Goal: Transaction & Acquisition: Purchase product/service

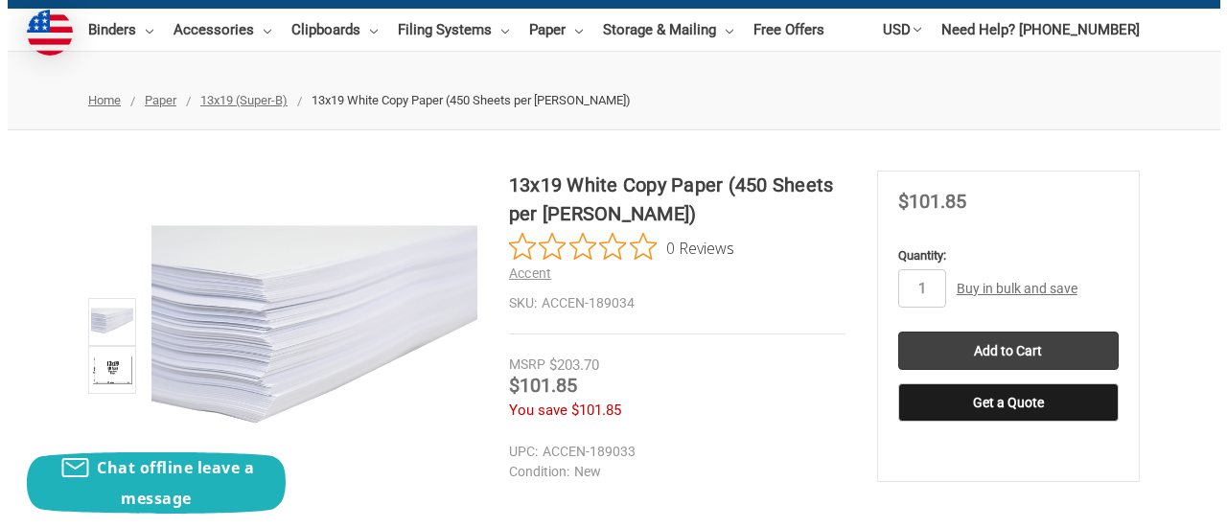
scroll to position [192, 0]
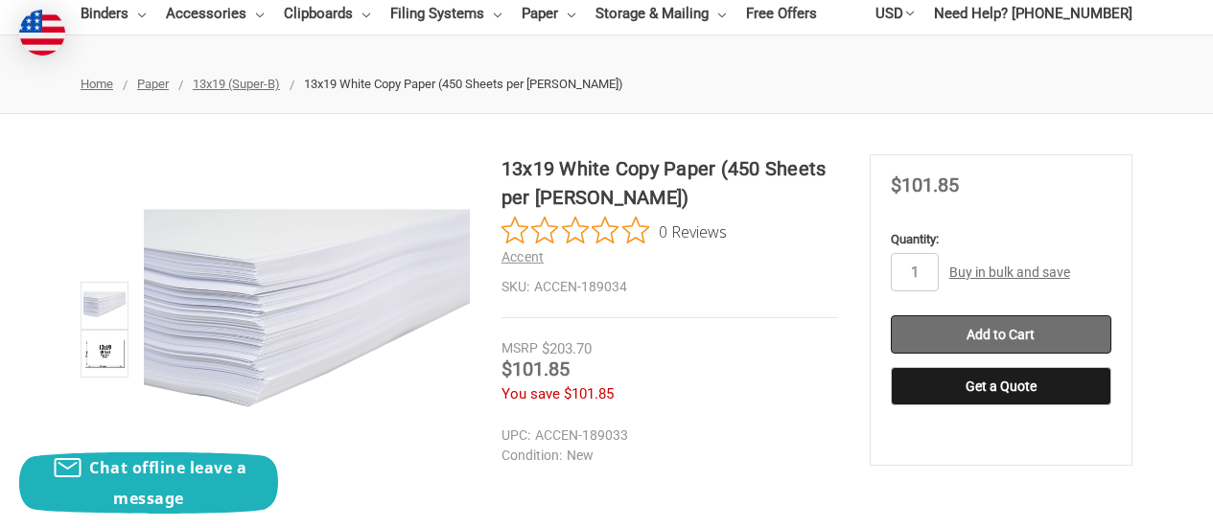
click at [965, 337] on input "Add to Cart" at bounding box center [1001, 334] width 220 height 38
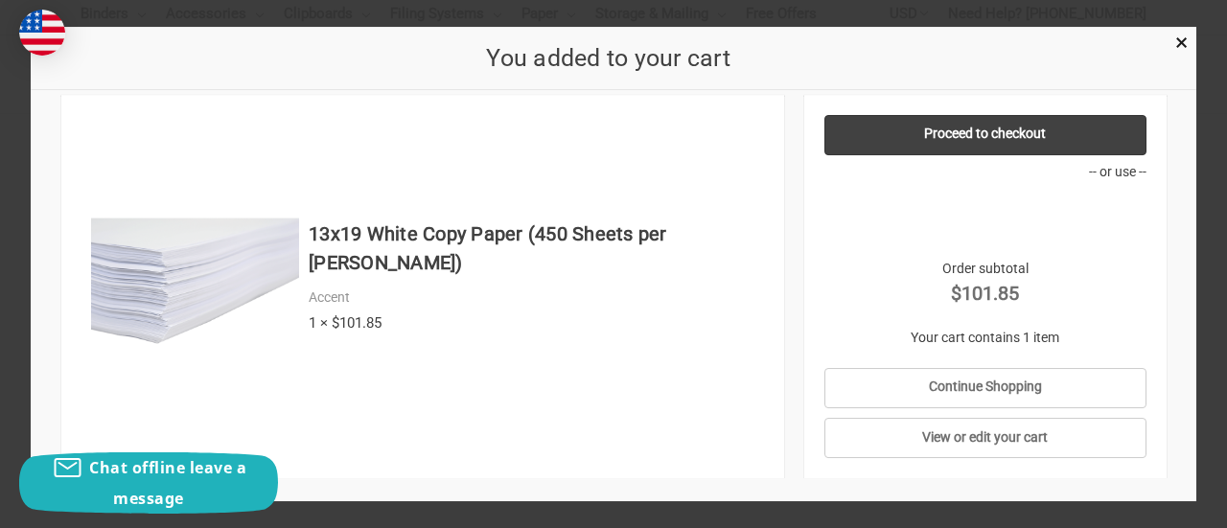
scroll to position [34, 0]
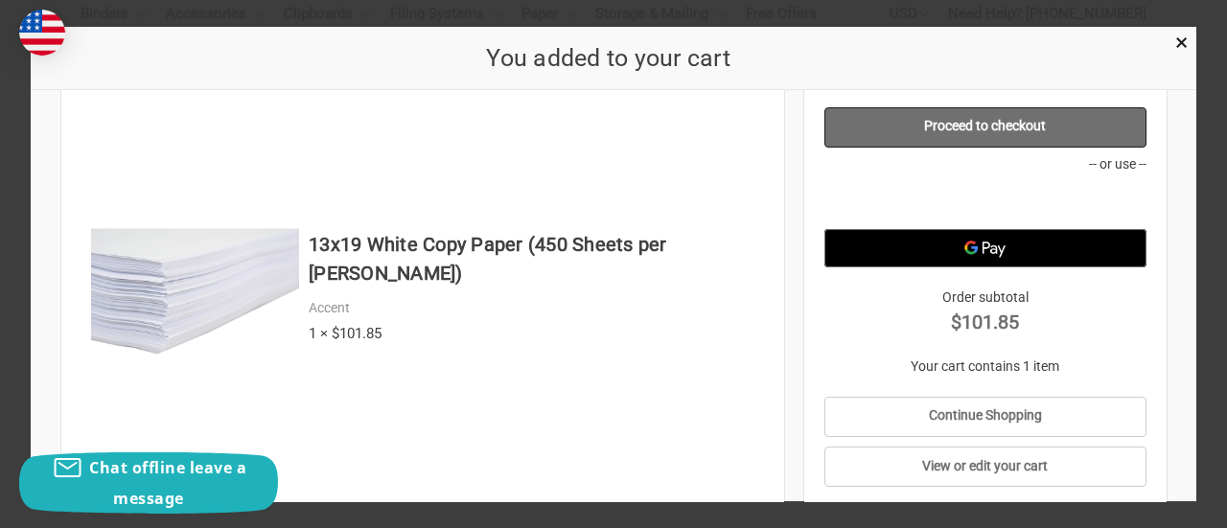
click at [986, 131] on link "Proceed to checkout" at bounding box center [984, 127] width 321 height 40
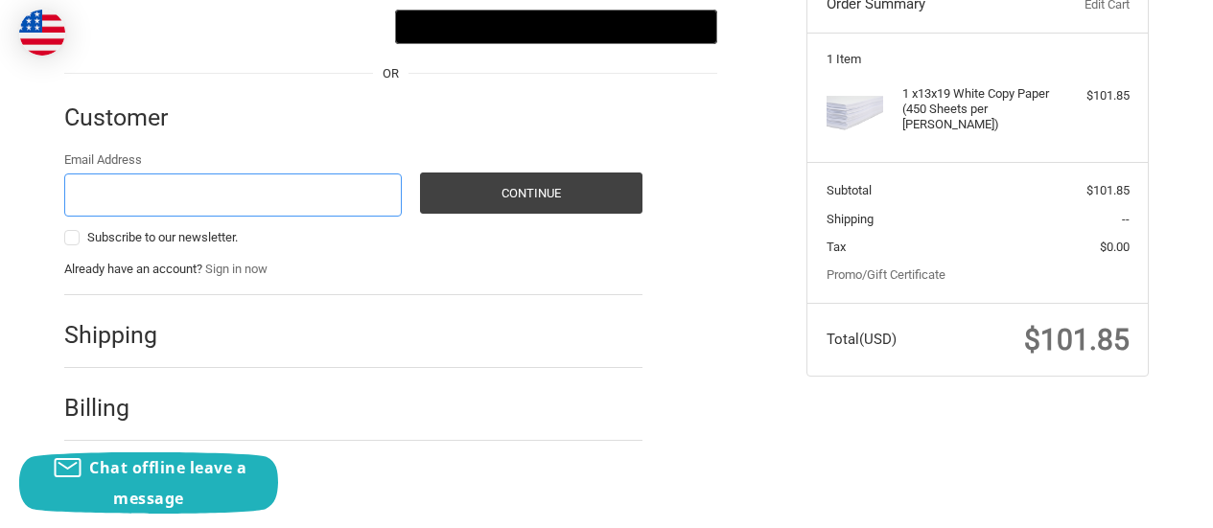
scroll to position [257, 0]
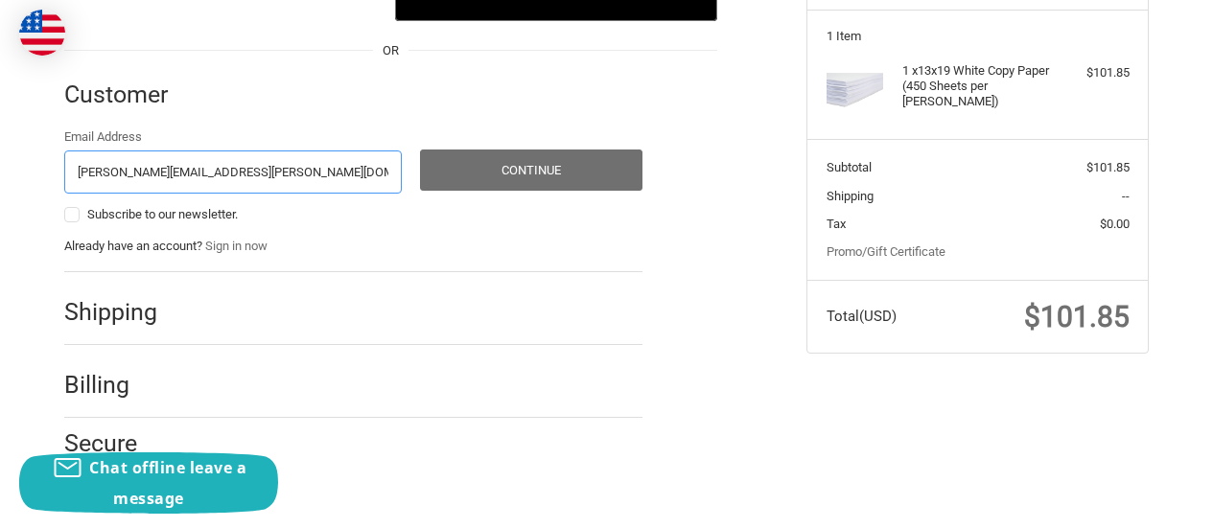
type input "jeff.bechel@gmail.com"
click at [478, 187] on button "Continue" at bounding box center [531, 170] width 222 height 41
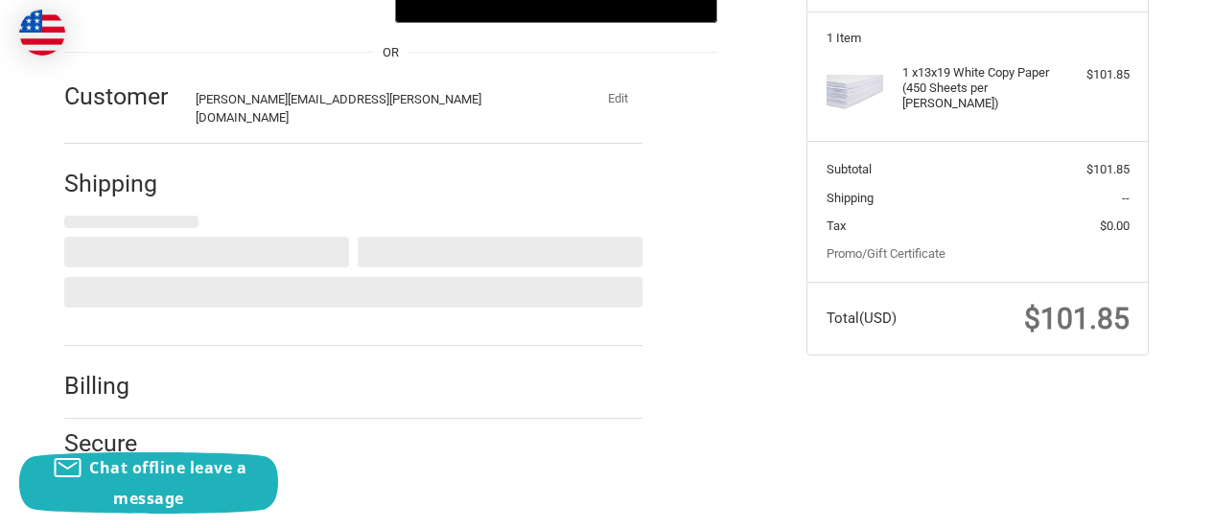
select select "US"
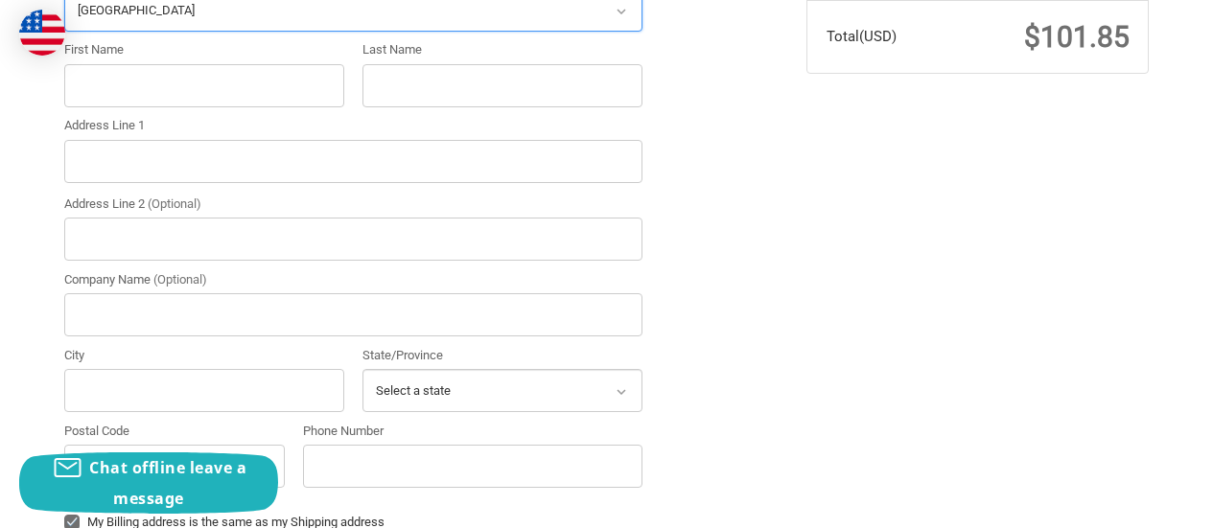
scroll to position [525, 0]
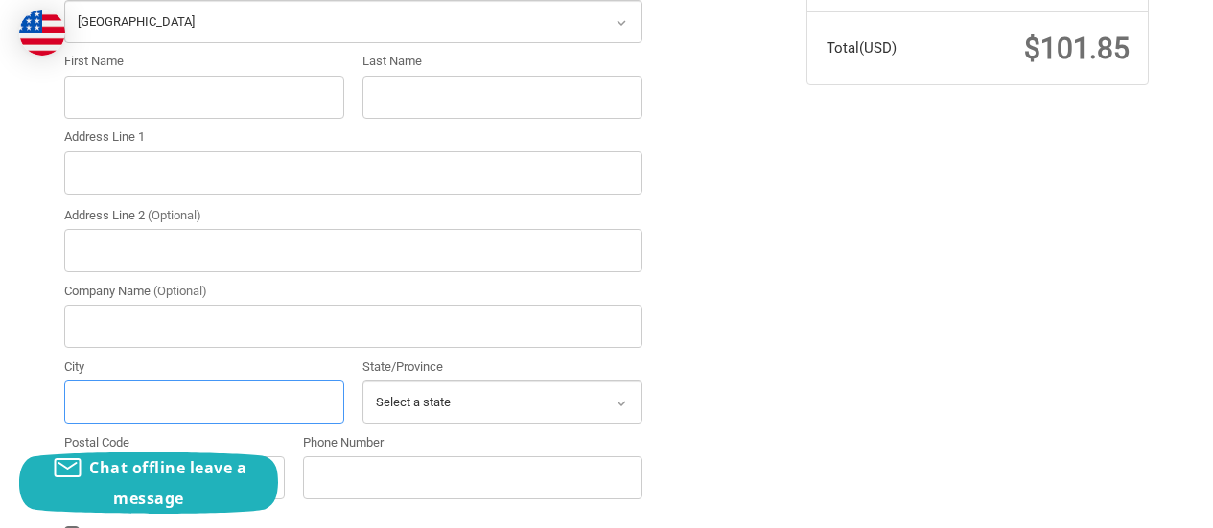
click at [199, 386] on input "City" at bounding box center [204, 402] width 280 height 43
type input "38618"
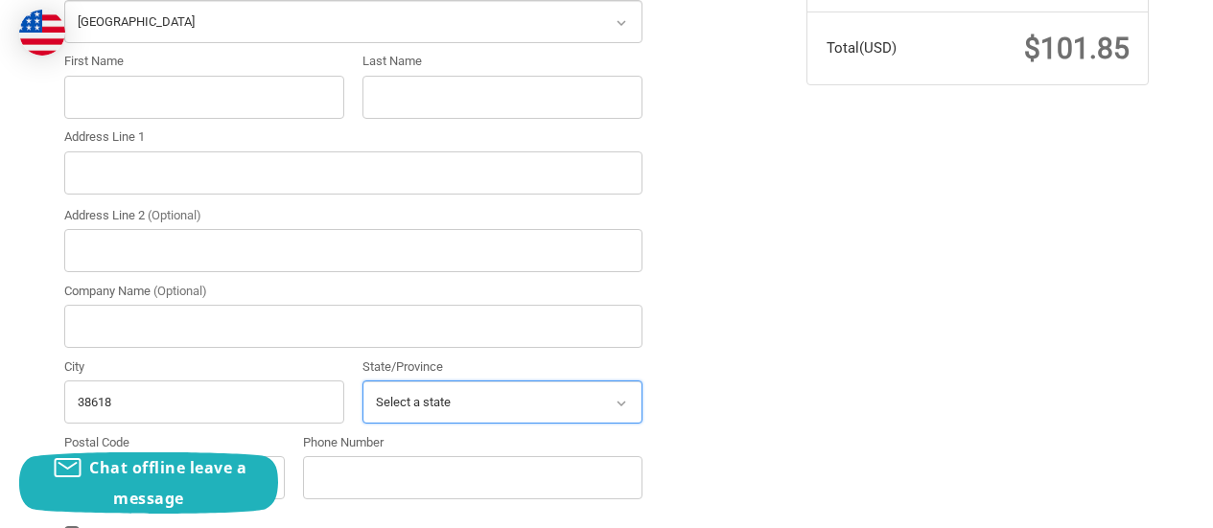
click at [557, 390] on select "Select a state Alabama Alaska American Samoa Arizona Arkansas Armed Forces Amer…" at bounding box center [502, 402] width 280 height 43
select select "MS"
click at [362, 381] on select "Select a state Alabama Alaska American Samoa Arizona Arkansas Armed Forces Amer…" at bounding box center [502, 402] width 280 height 43
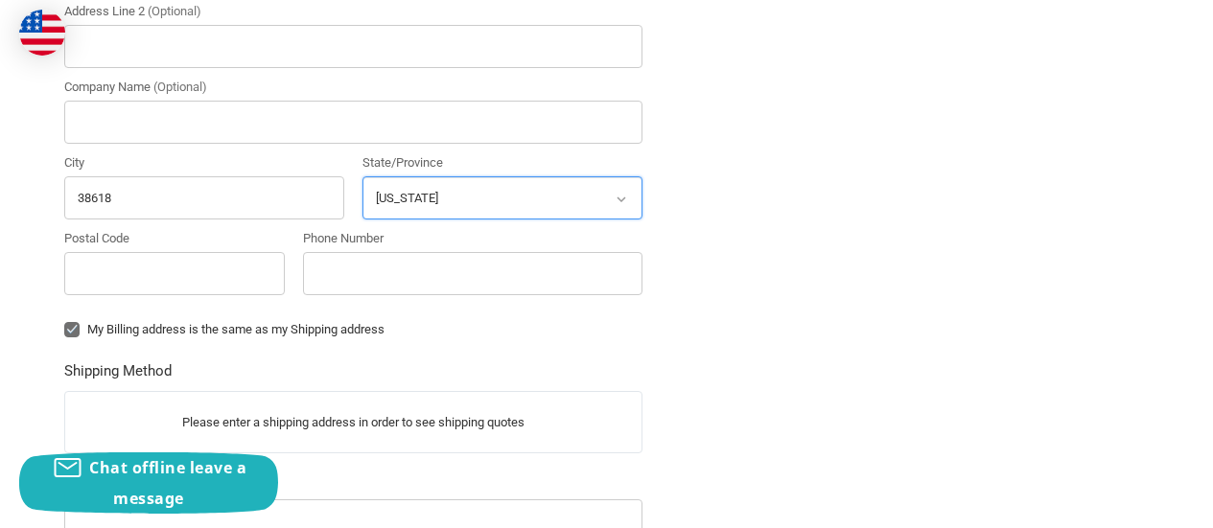
scroll to position [813, 0]
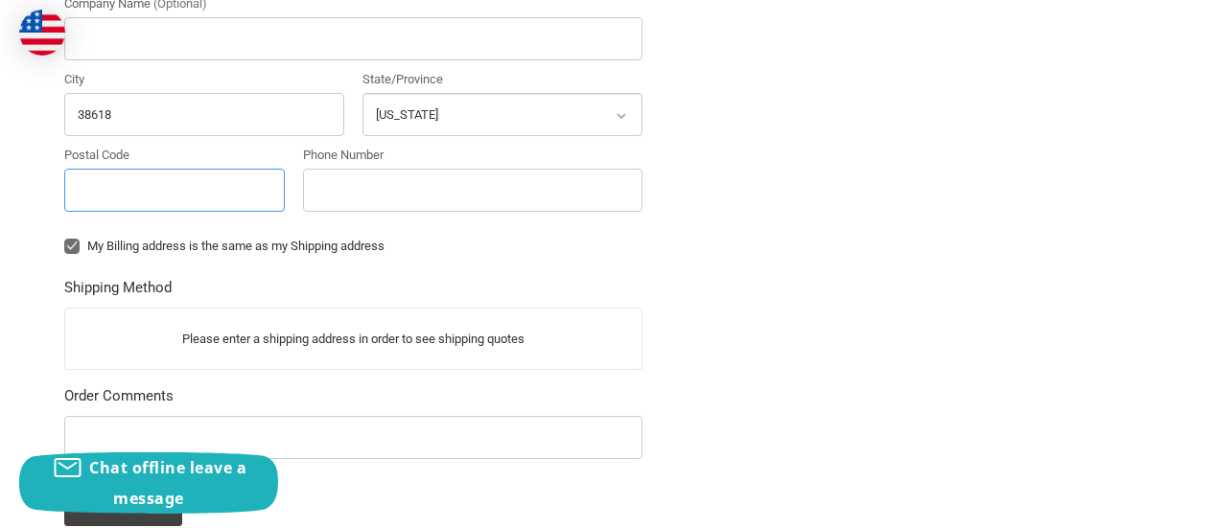
click at [226, 177] on input "Postal Code" at bounding box center [174, 190] width 220 height 43
type input "38618"
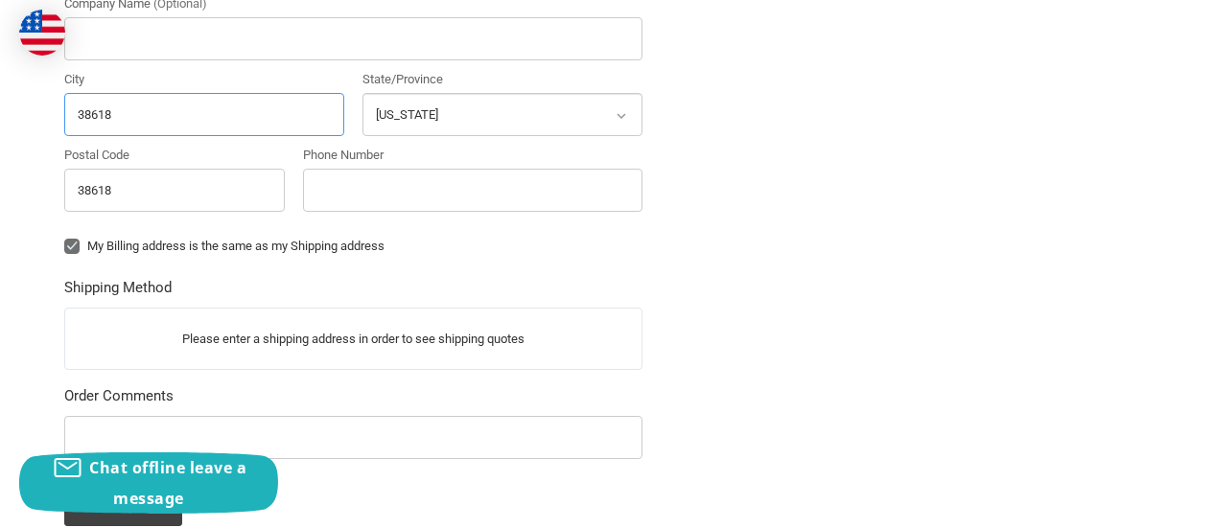
click at [195, 117] on input "38618" at bounding box center [204, 114] width 280 height 43
type input "3"
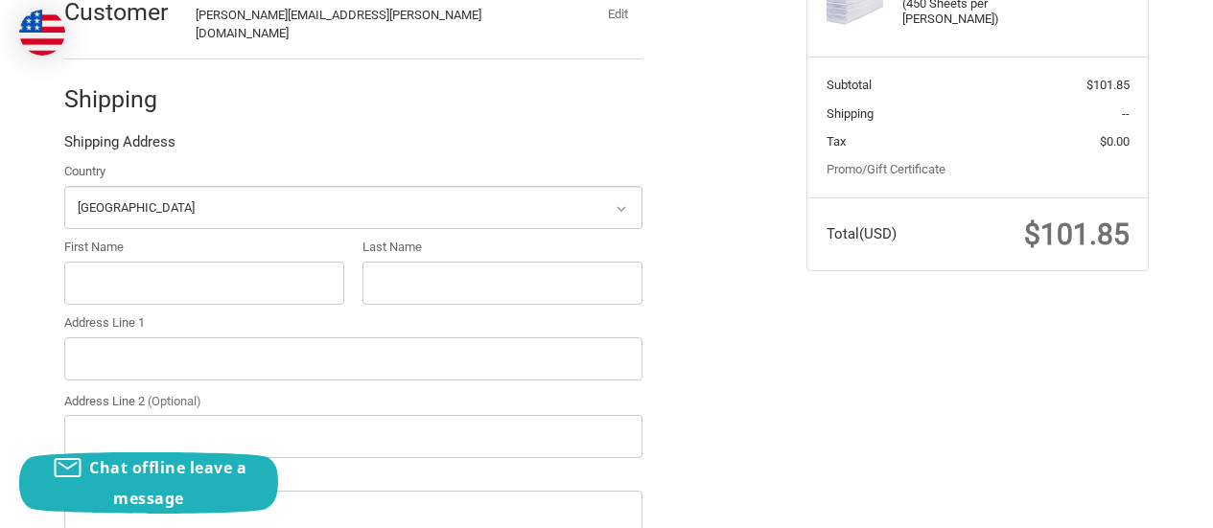
scroll to position [334, 0]
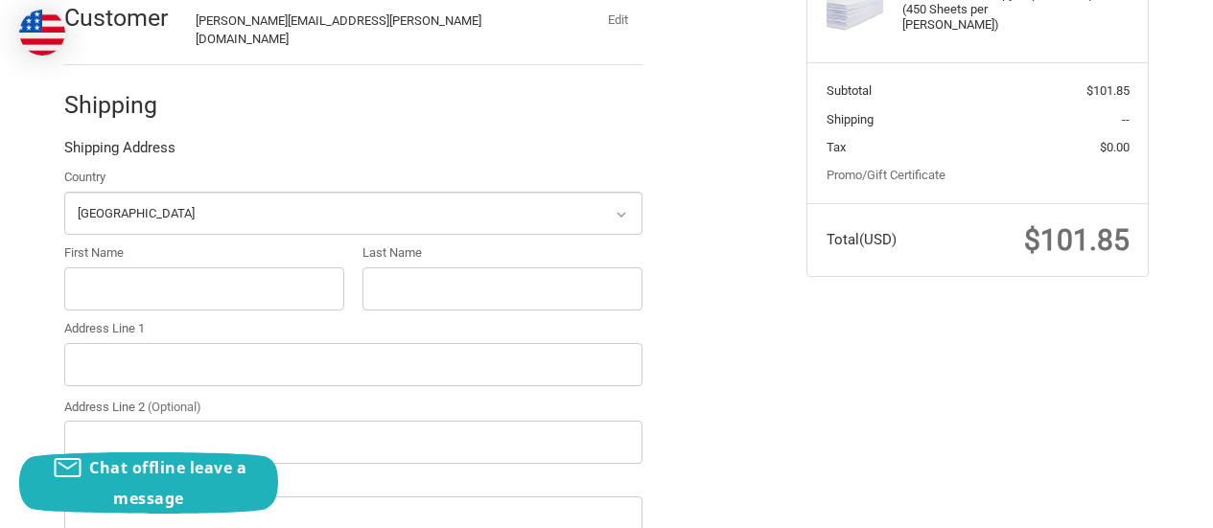
type input "coldwater"
click at [218, 271] on input "First Name" at bounding box center [204, 288] width 280 height 43
type input "jeff"
type input "Bechel"
drag, startPoint x: 81, startPoint y: 278, endPoint x: 94, endPoint y: 285, distance: 14.2
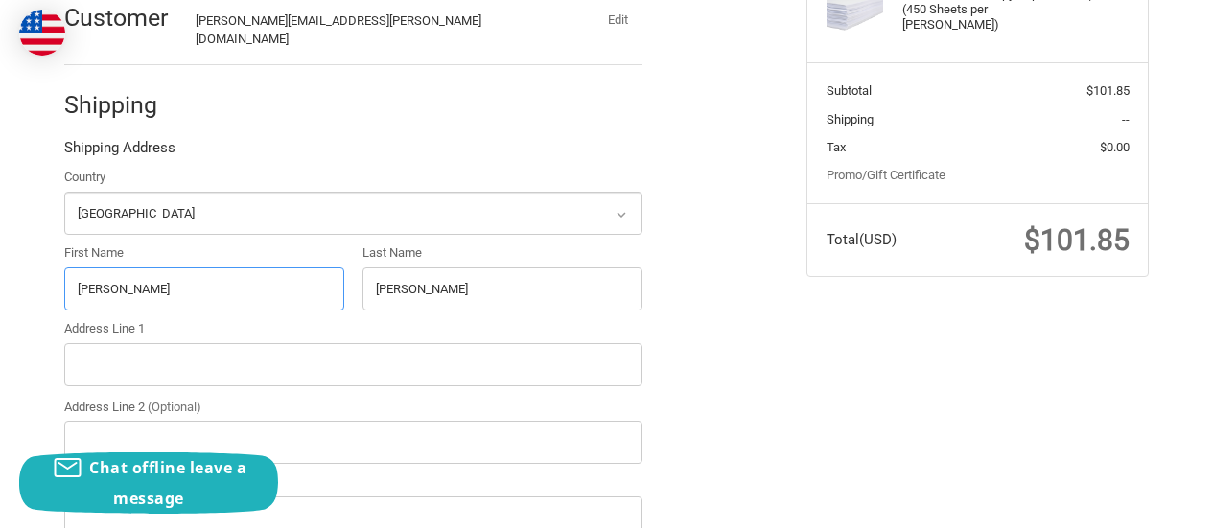
click at [82, 278] on input "jeff" at bounding box center [204, 288] width 280 height 43
type input "Jeff"
click at [179, 359] on input "Address Line 1" at bounding box center [353, 364] width 578 height 43
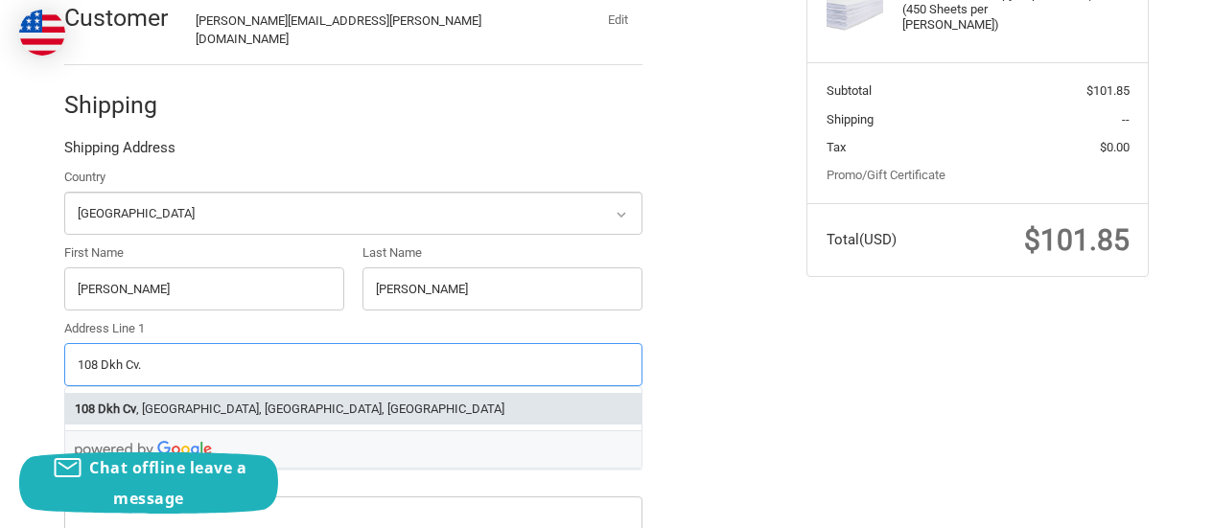
click at [249, 393] on li "108 Dkh Cv , Coldwater, MS, USA" at bounding box center [353, 409] width 576 height 32
type input "108 Dkh Cv"
type input "Coldwater"
select select "MS"
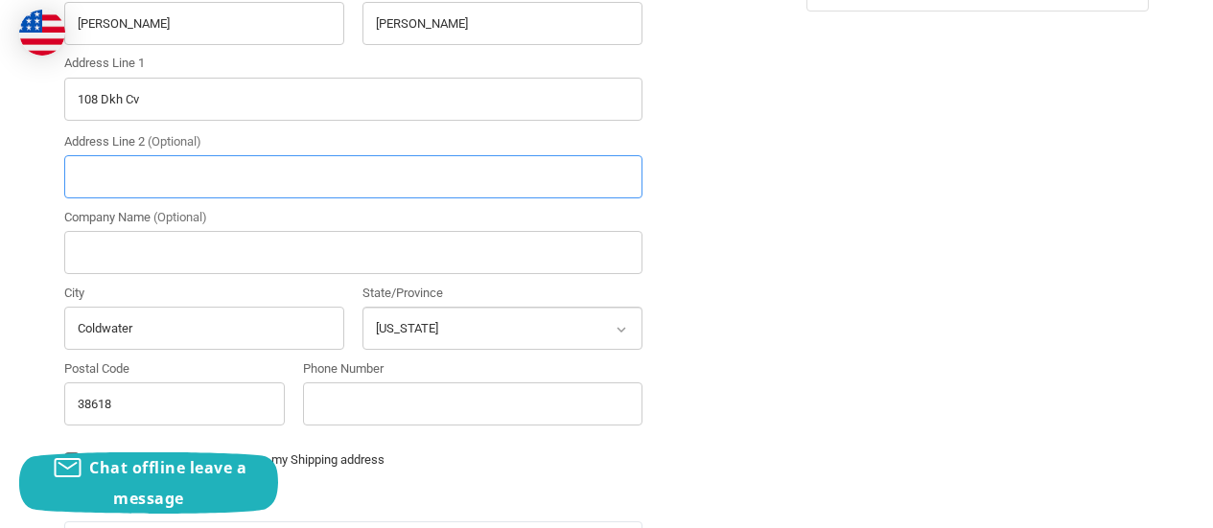
scroll to position [813, 0]
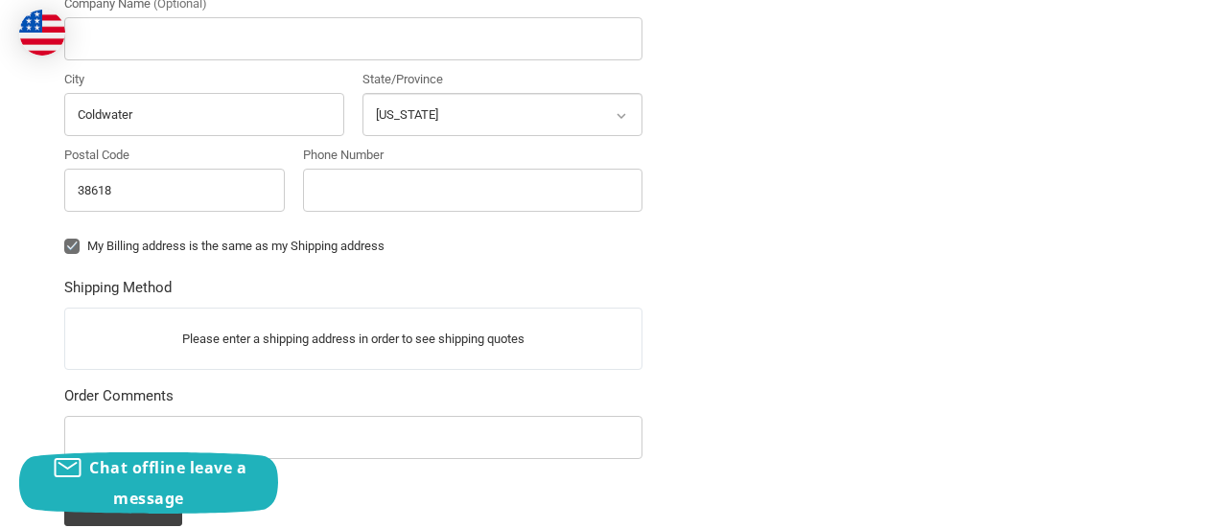
click at [325, 320] on p "Please enter a shipping address in order to see shipping quotes" at bounding box center [353, 338] width 576 height 37
click at [76, 239] on label "My Billing address is the same as my Shipping address" at bounding box center [353, 246] width 578 height 15
click at [65, 237] on input "My Billing address is the same as my Shipping address" at bounding box center [64, 237] width 1 height 1
click at [74, 239] on label "My Billing address is the same as my Shipping address" at bounding box center [353, 246] width 578 height 15
click at [65, 237] on input "My Billing address is the same as my Shipping address" at bounding box center [64, 237] width 1 height 1
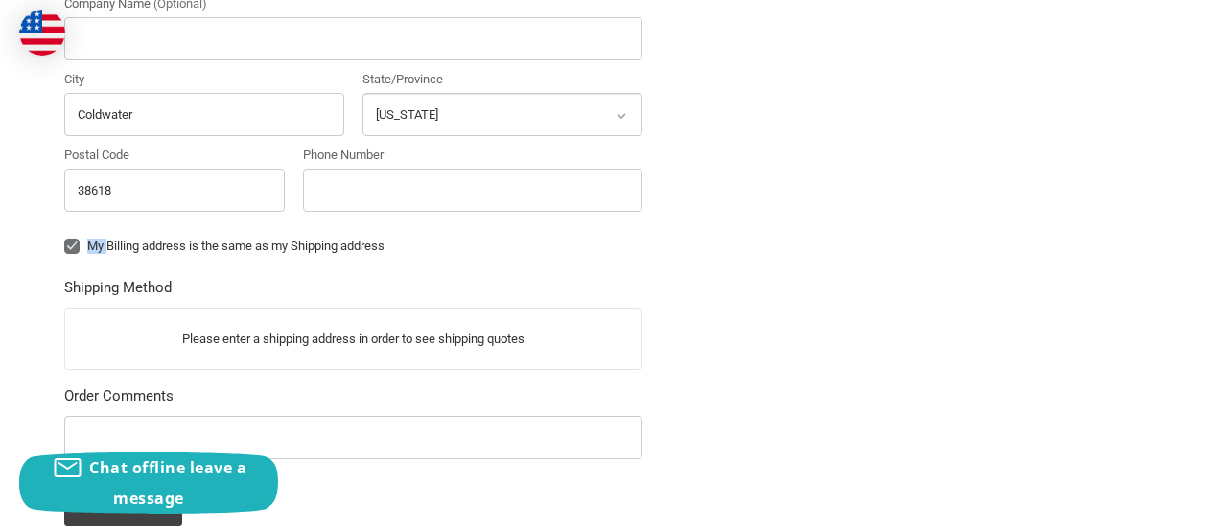
checkbox input "true"
click at [393, 170] on input "Phone Number" at bounding box center [472, 190] width 339 height 43
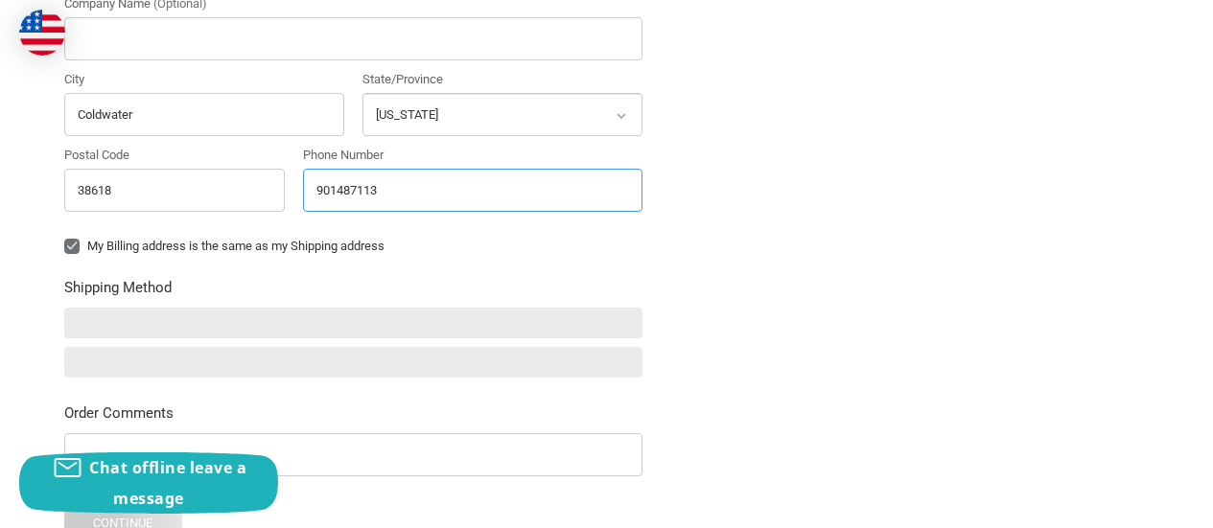
type input "9014871130"
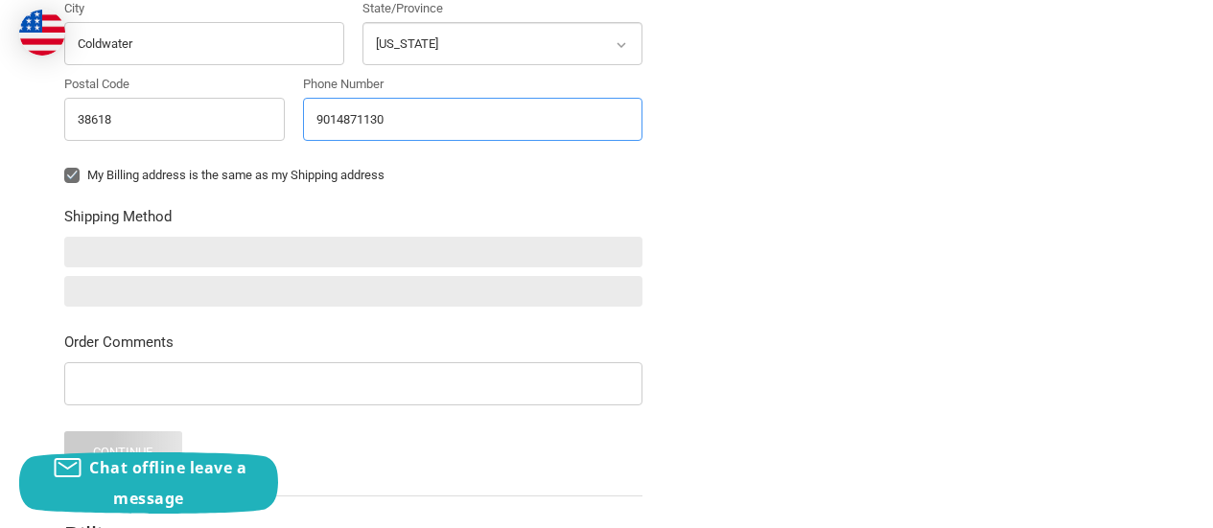
scroll to position [830, 0]
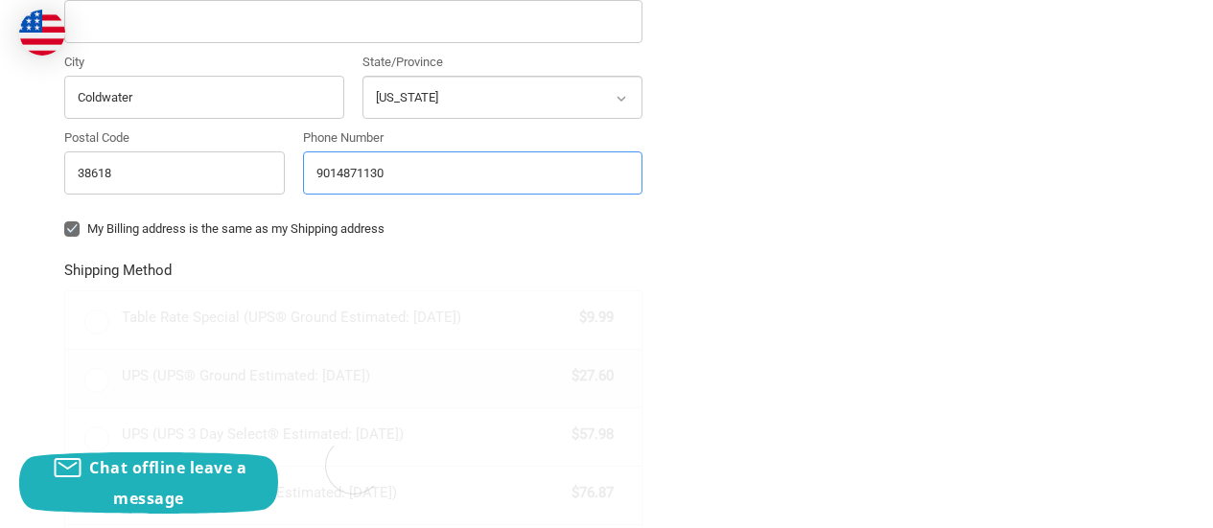
radio input "true"
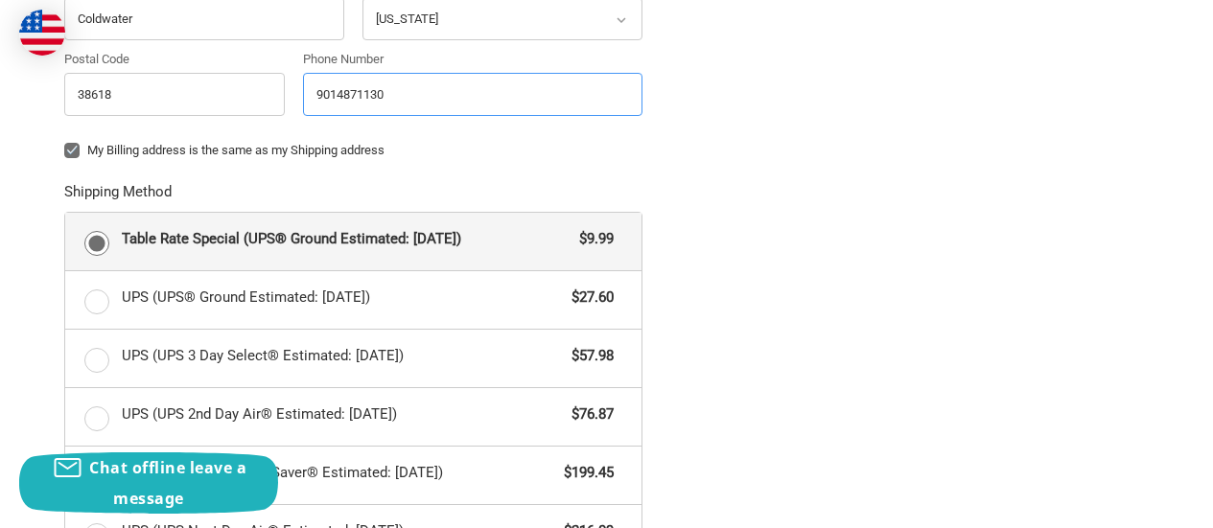
scroll to position [959, 0]
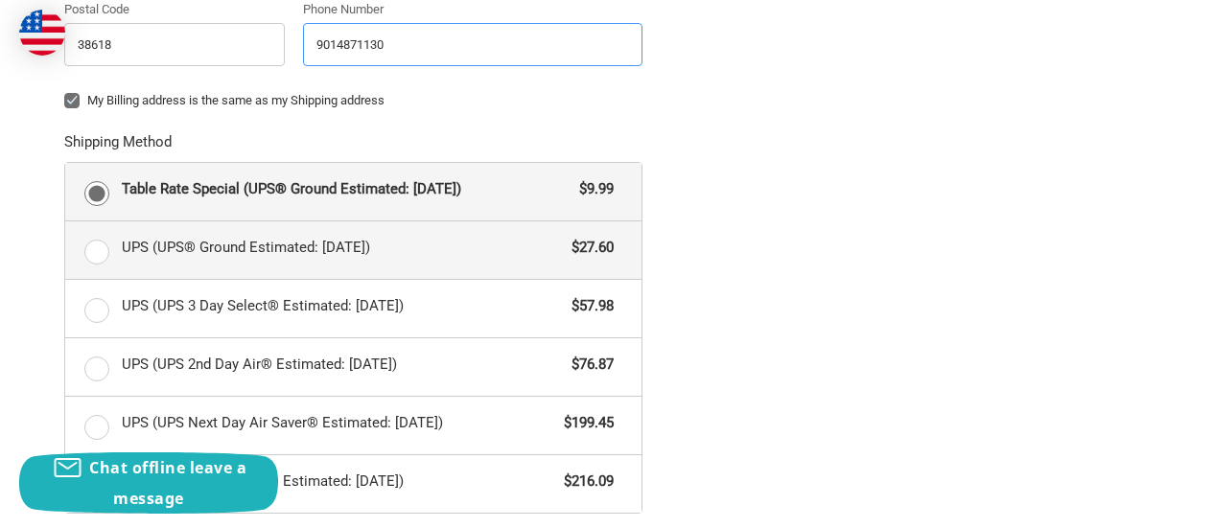
type input "9014871130"
click at [94, 238] on label "UPS (UPS® Ground Estimated: Mon, Oct 6) $27.60" at bounding box center [353, 250] width 576 height 58
click at [66, 222] on input "UPS (UPS® Ground Estimated: Mon, Oct 6) $27.60" at bounding box center [65, 221] width 1 height 1
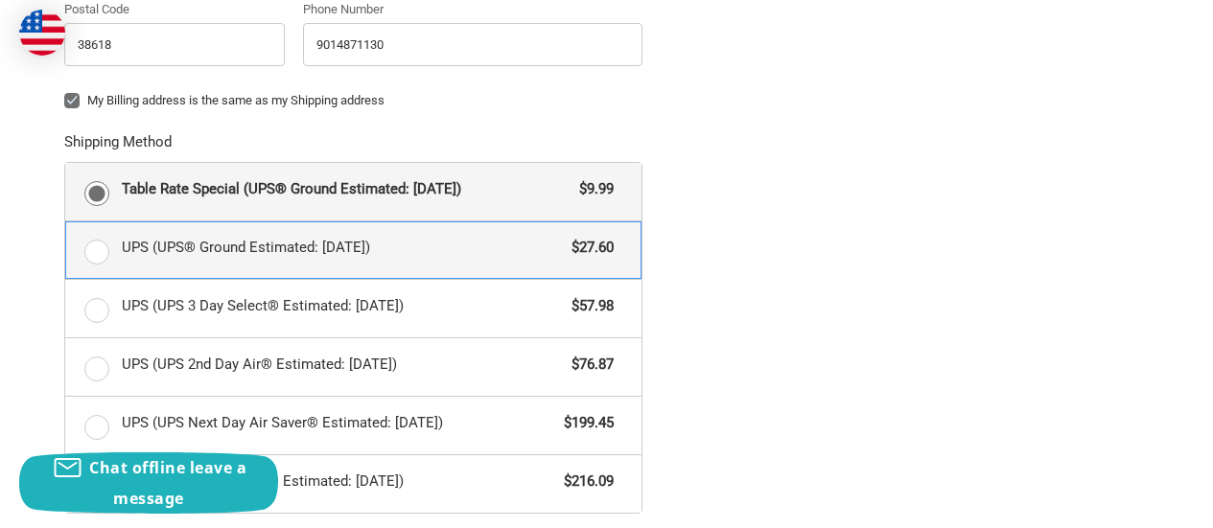
radio input "true"
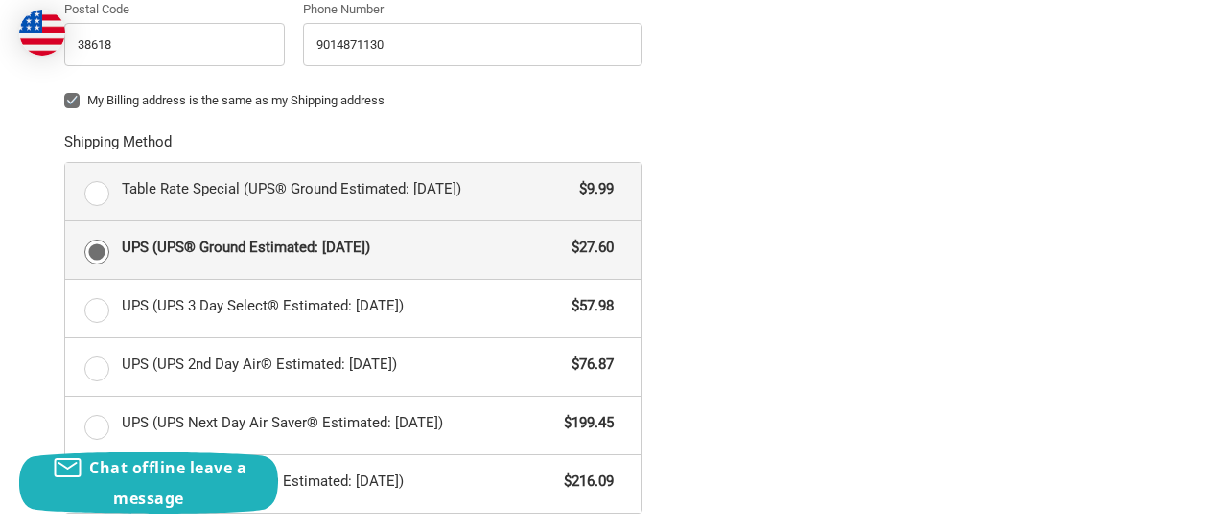
click at [93, 180] on label "Table Rate Special (UPS® Ground Estimated: Wed, Oct 8) $9.99" at bounding box center [353, 192] width 576 height 58
click at [66, 164] on input "Table Rate Special (UPS® Ground Estimated: Wed, Oct 8) $9.99" at bounding box center [65, 163] width 1 height 1
radio input "true"
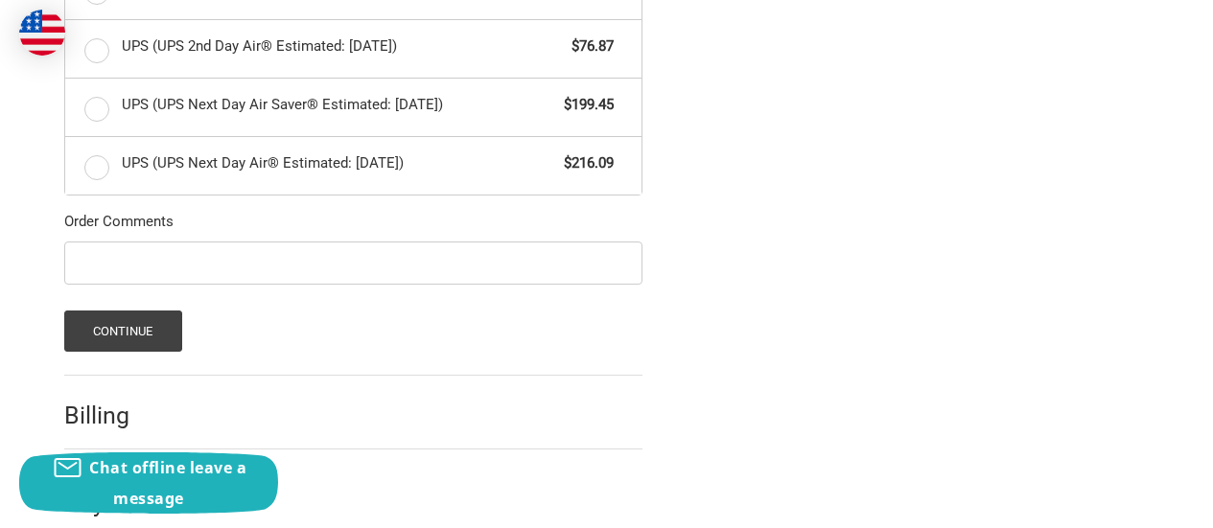
scroll to position [1294, 0]
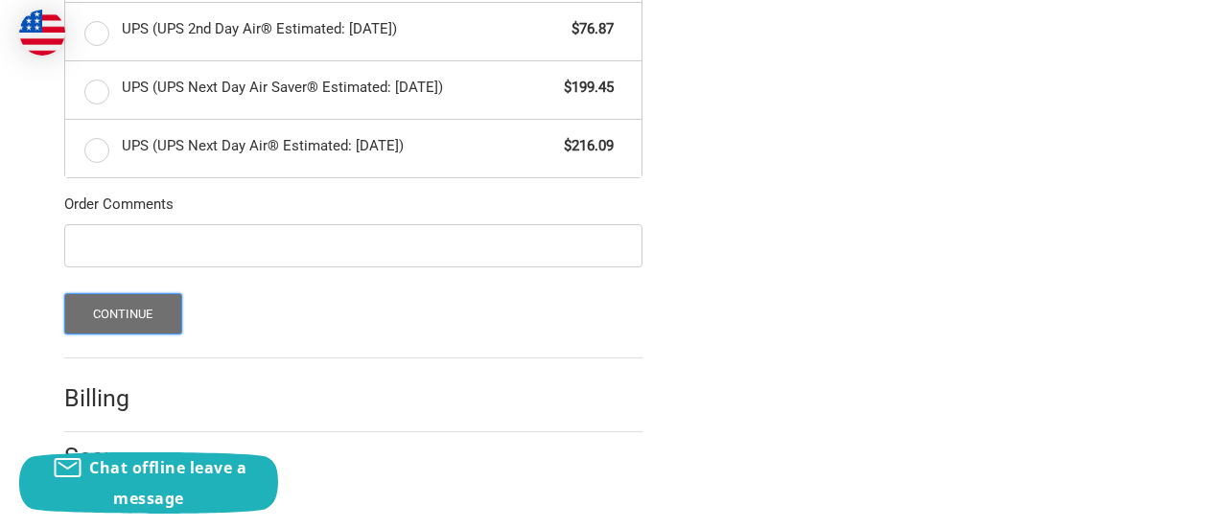
click at [153, 310] on button "Continue" at bounding box center [123, 313] width 118 height 41
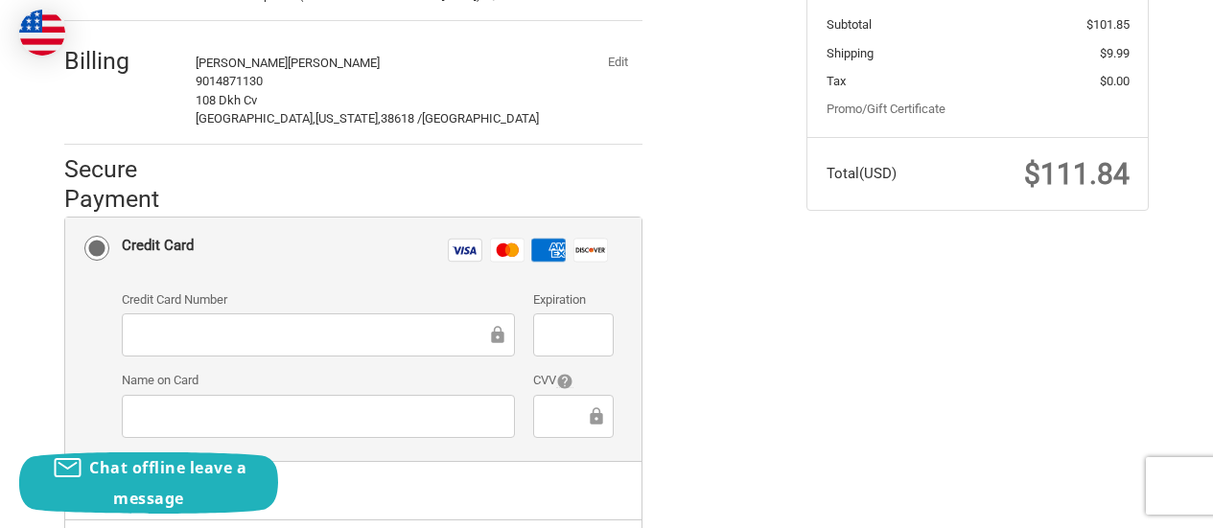
scroll to position [427, 0]
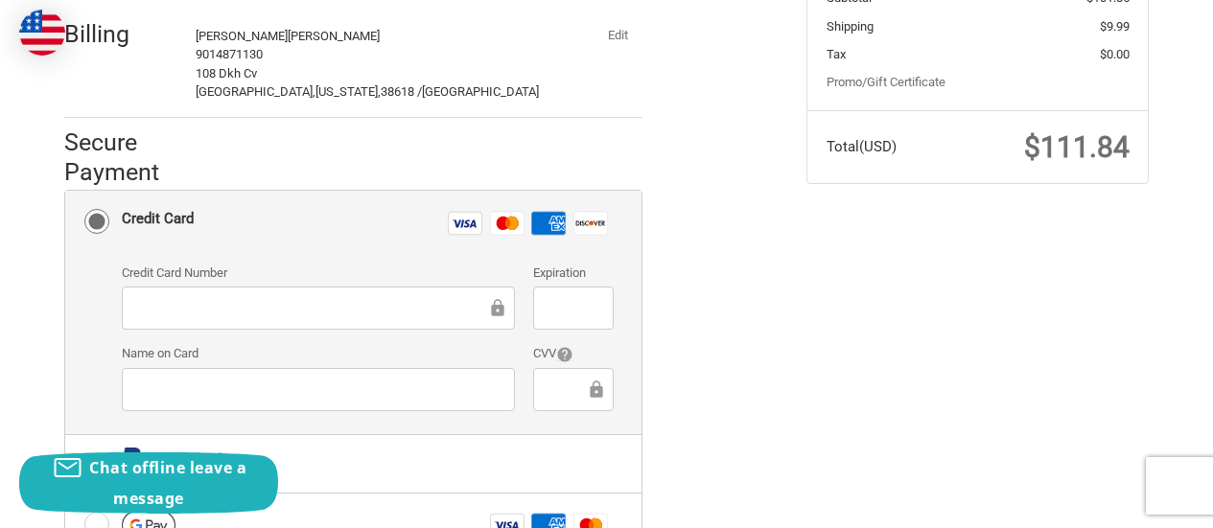
click at [576, 217] on rect at bounding box center [591, 223] width 34 height 23
click at [66, 192] on input "Credit Card Visa Master Amex Discover" at bounding box center [65, 191] width 1 height 1
click at [581, 216] on rect at bounding box center [591, 223] width 34 height 23
click at [66, 192] on input "Credit Card Visa Master Amex Discover" at bounding box center [65, 191] width 1 height 1
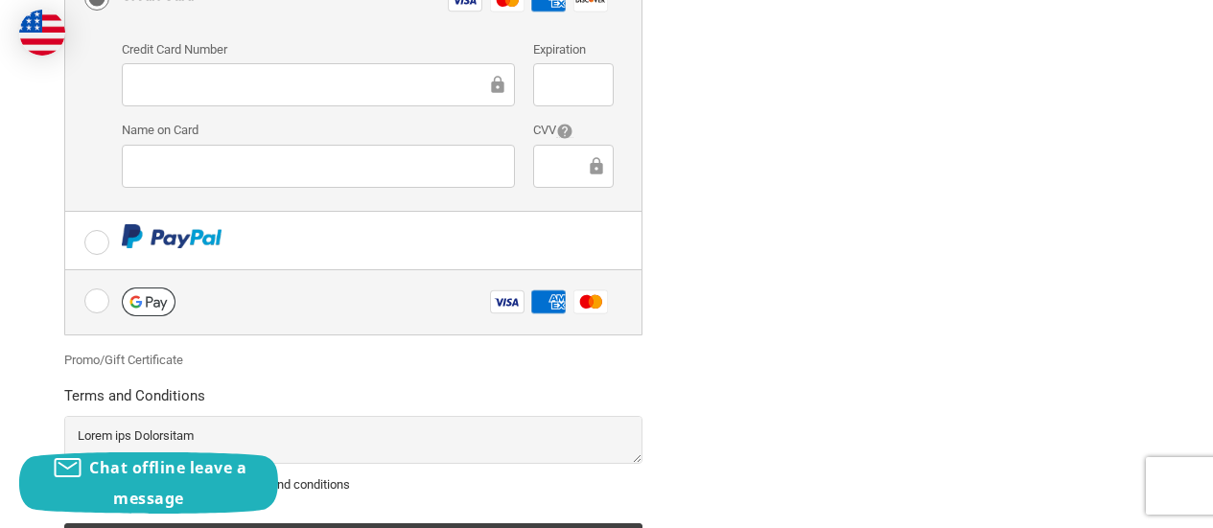
scroll to position [745, 0]
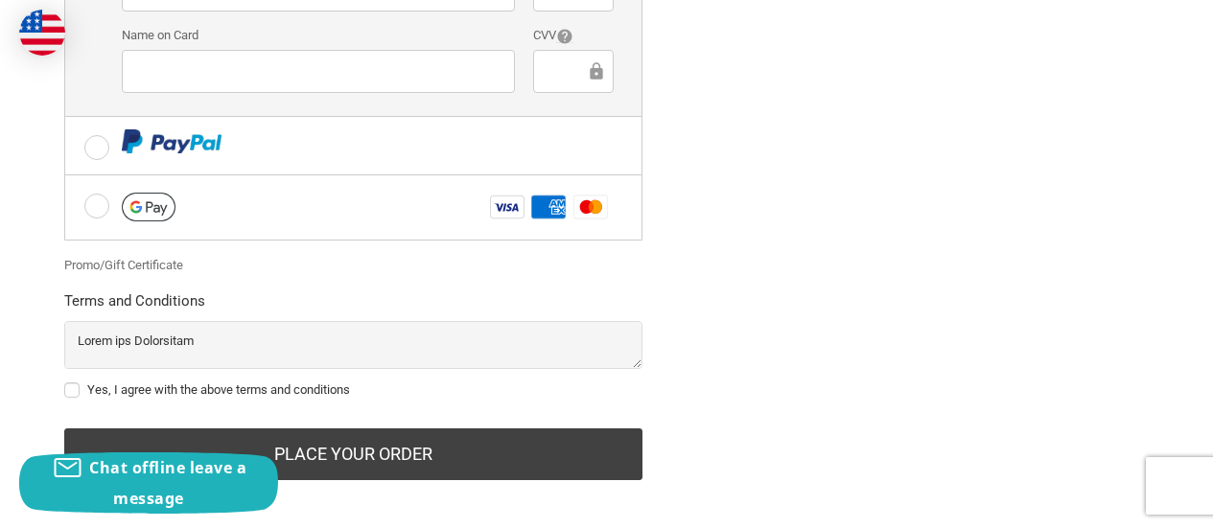
click at [75, 383] on label "Yes, I agree with the above terms and conditions" at bounding box center [353, 390] width 578 height 15
click at [65, 381] on input "Yes, I agree with the above terms and conditions" at bounding box center [64, 381] width 1 height 1
checkbox input "true"
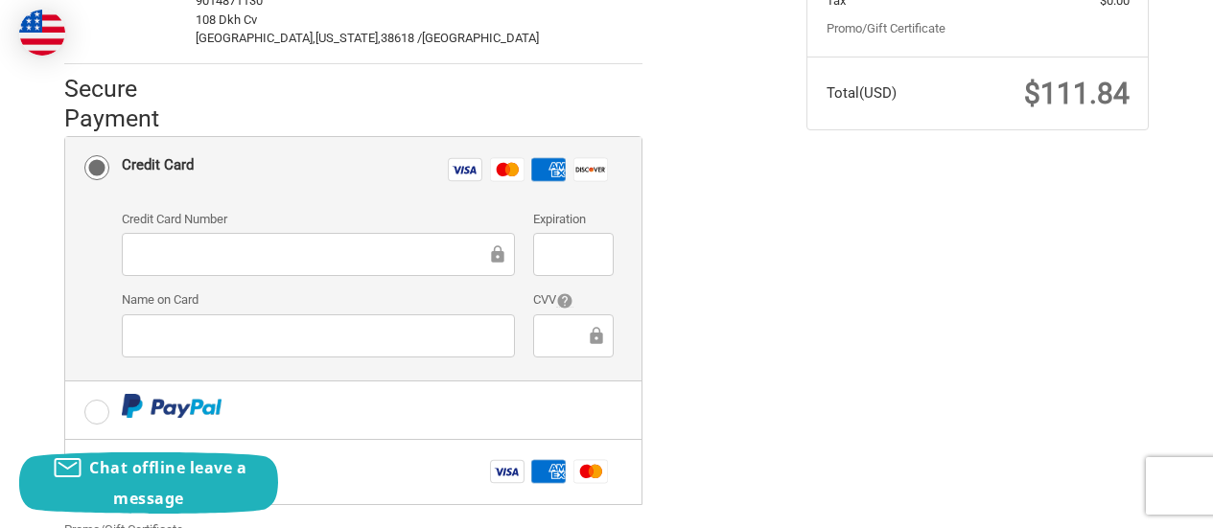
scroll to position [457, 0]
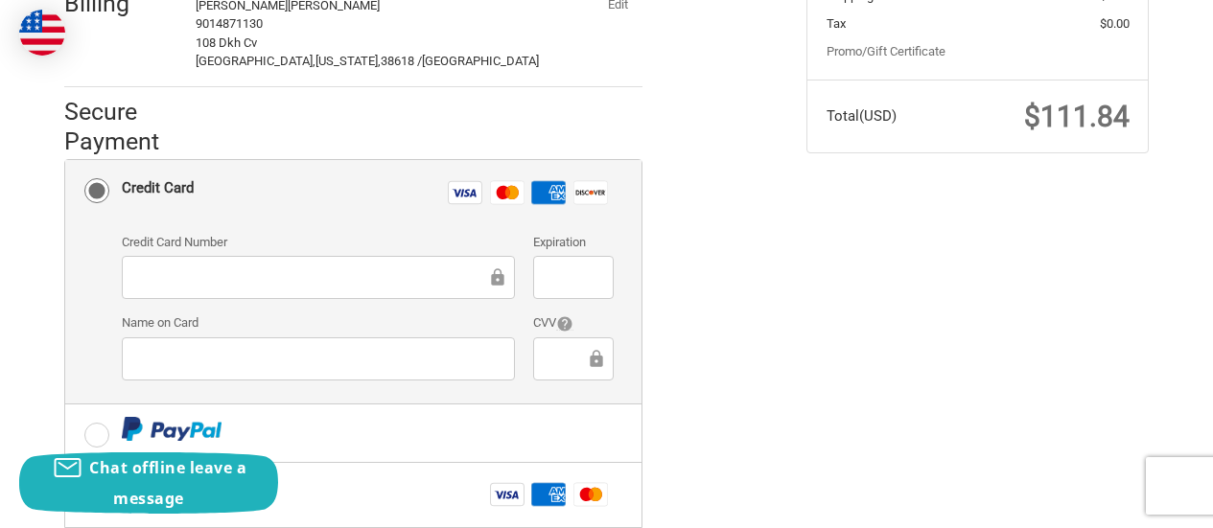
click at [261, 256] on div at bounding box center [318, 277] width 393 height 43
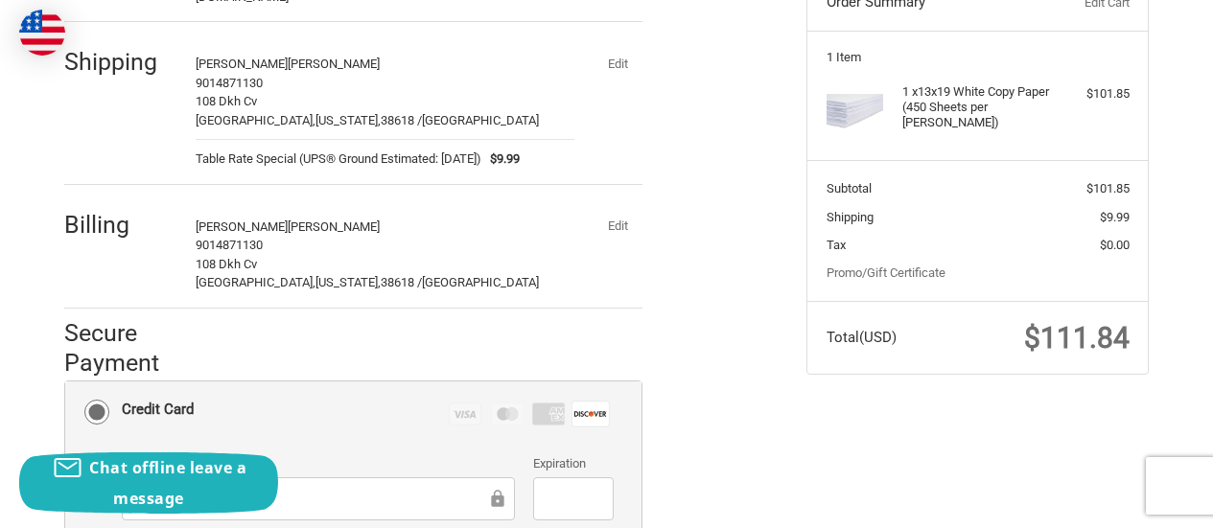
scroll to position [361, 0]
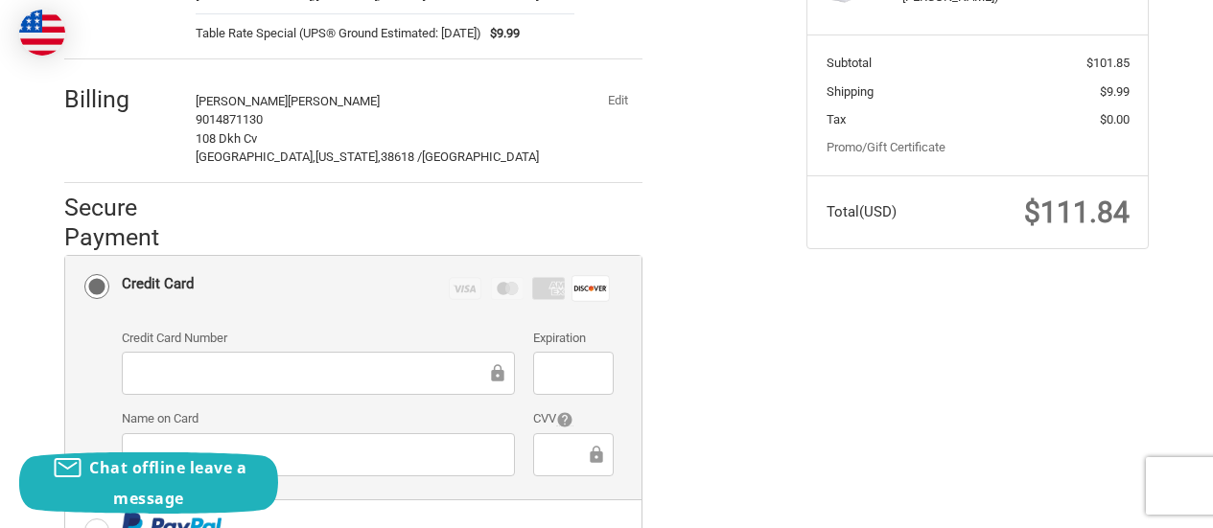
click at [523, 277] on rect at bounding box center [507, 288] width 33 height 22
click at [66, 257] on input "Credit Card Visa Master Amex Discover" at bounding box center [65, 256] width 1 height 1
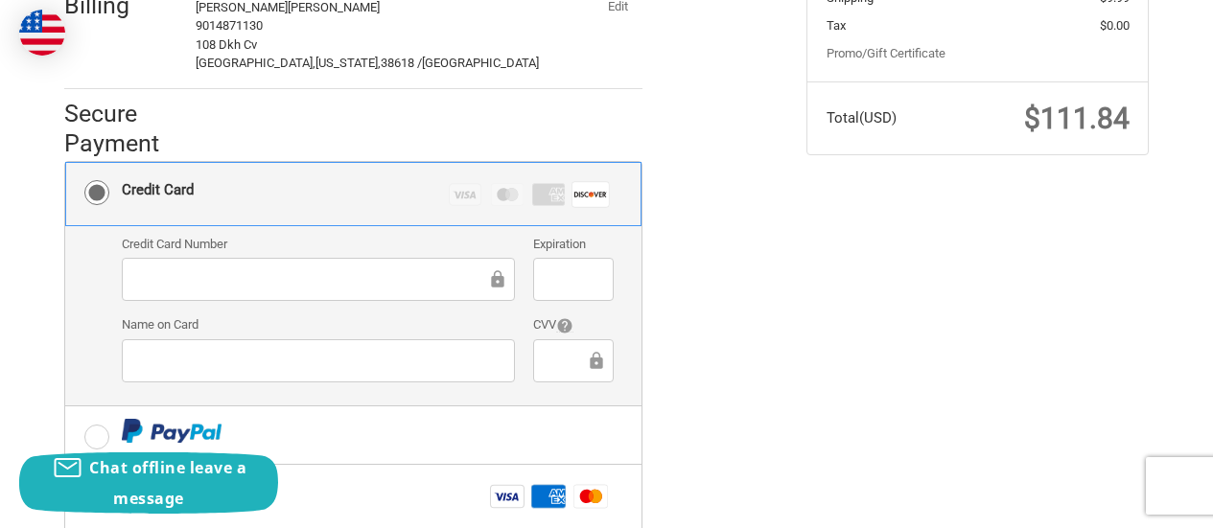
scroll to position [457, 0]
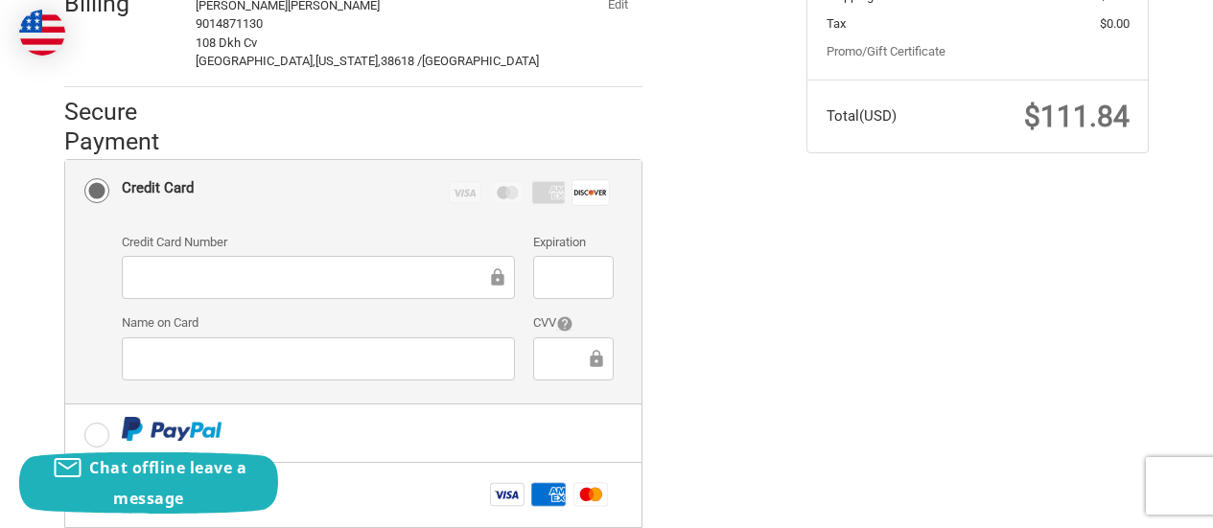
click at [361, 279] on div at bounding box center [318, 277] width 393 height 43
